Goal: Task Accomplishment & Management: Manage account settings

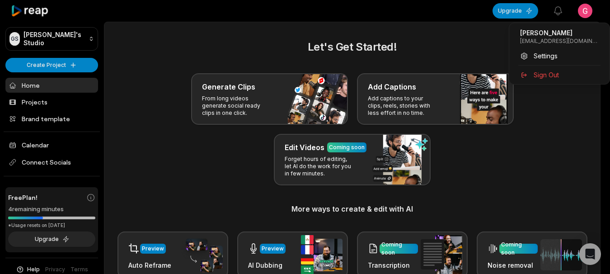
click at [589, 9] on html "GS [PERSON_NAME]'s Studio Create Project Home Projects Brand template Calendar …" at bounding box center [305, 137] width 610 height 274
click at [546, 76] on span "Sign Out" at bounding box center [546, 74] width 25 height 9
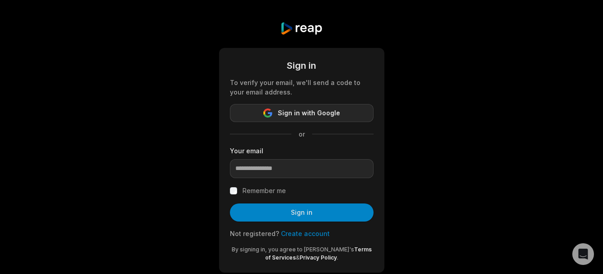
click at [311, 109] on span "Sign in with Google" at bounding box center [309, 113] width 62 height 11
